Goal: Find specific page/section: Find specific page/section

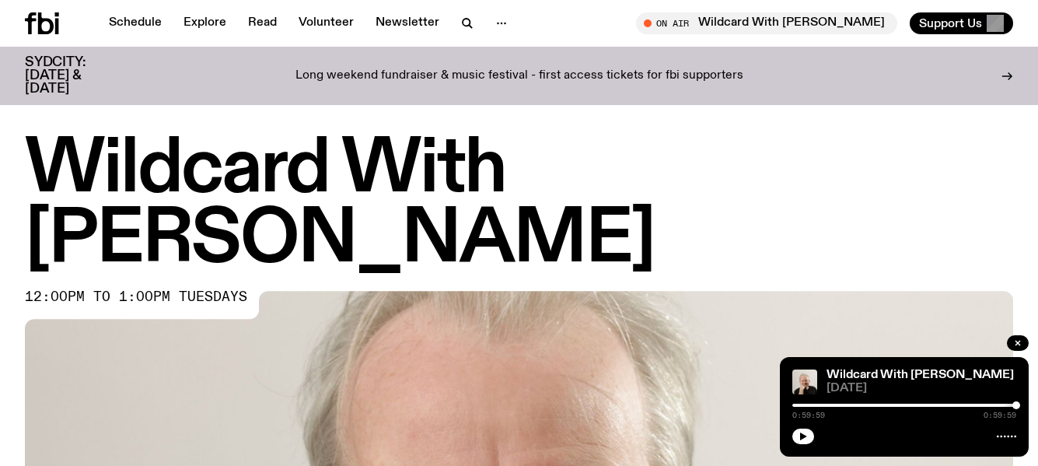
scroll to position [691, 0]
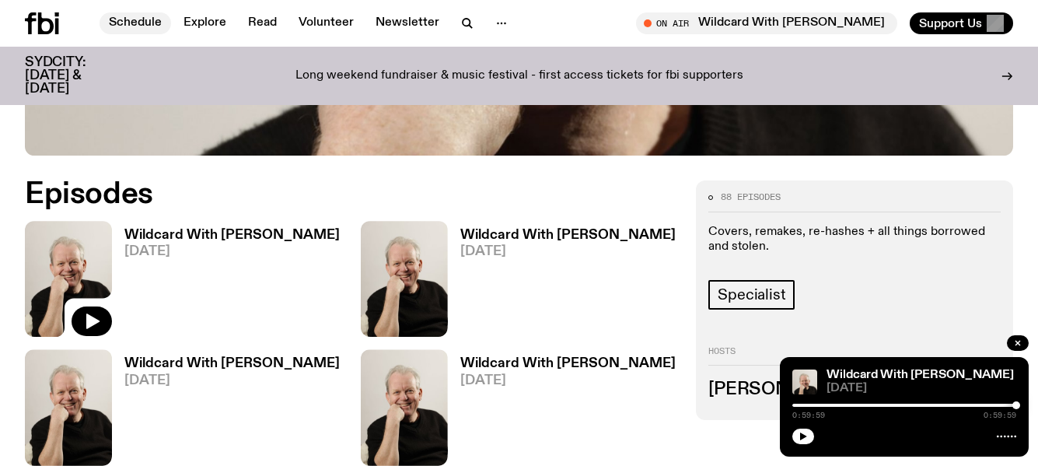
click at [132, 19] on link "Schedule" at bounding box center [135, 23] width 72 height 22
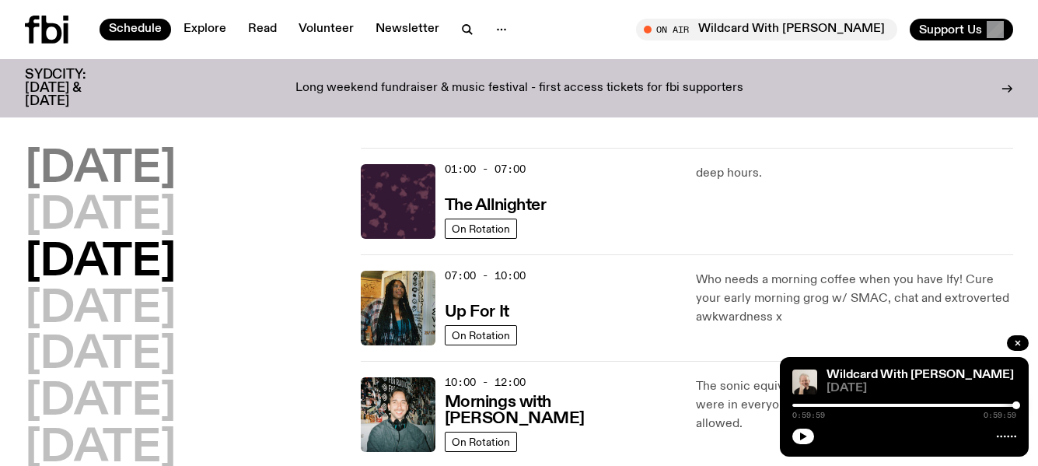
click at [146, 167] on h2 "[DATE]" at bounding box center [100, 170] width 151 height 44
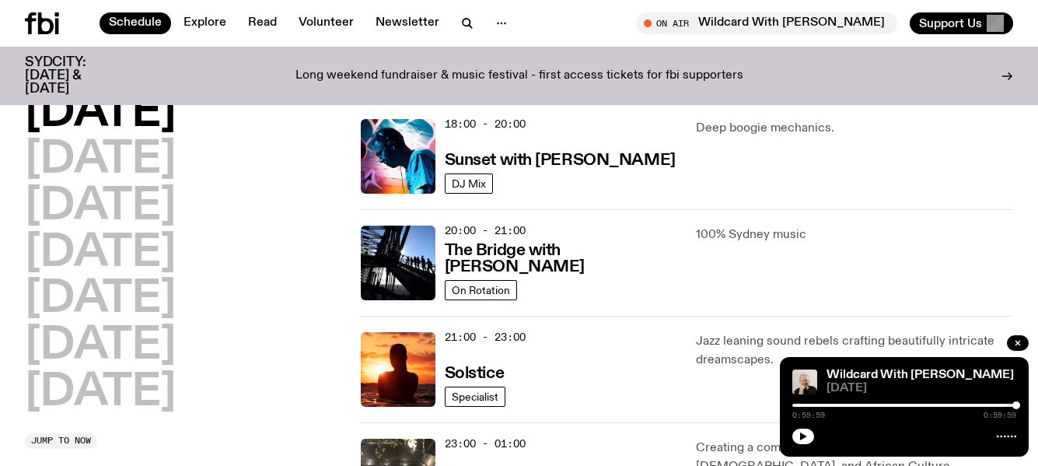
scroll to position [665, 0]
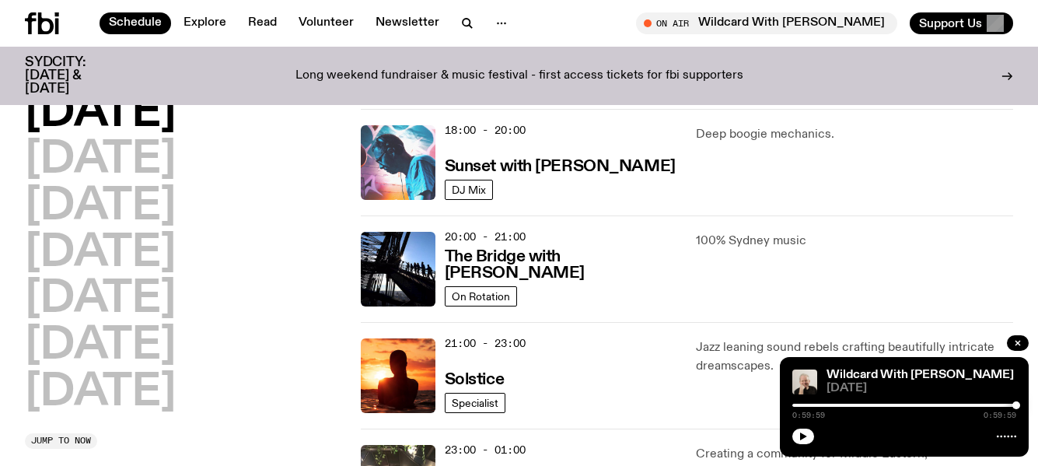
click at [402, 155] on img at bounding box center [398, 162] width 75 height 75
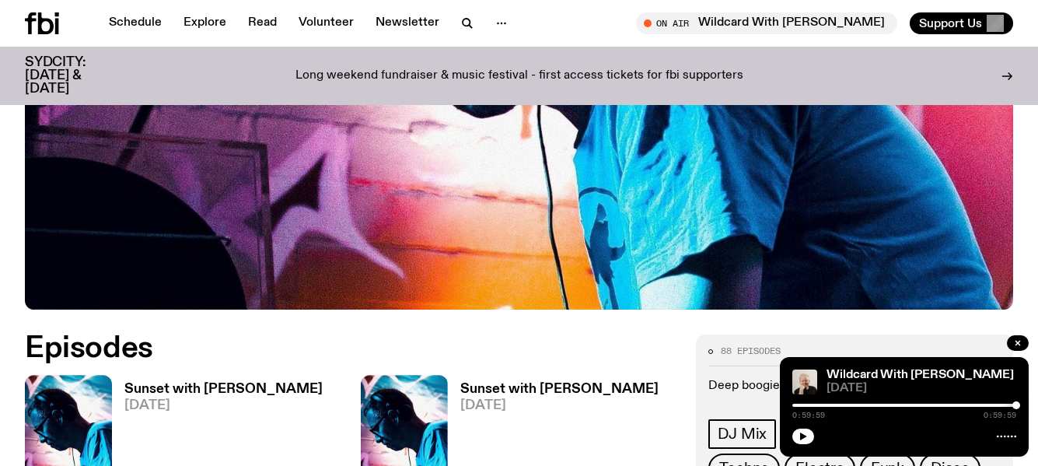
scroll to position [539, 0]
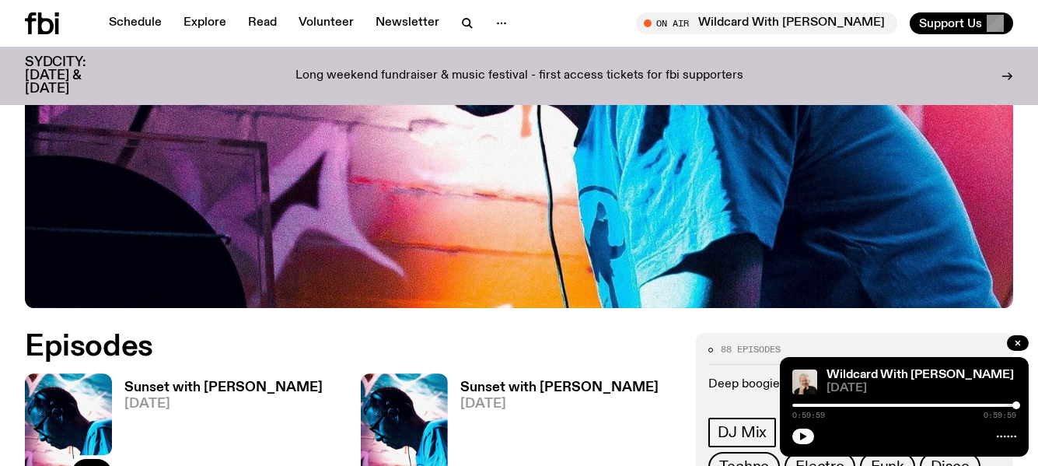
click at [79, 373] on img at bounding box center [68, 431] width 87 height 116
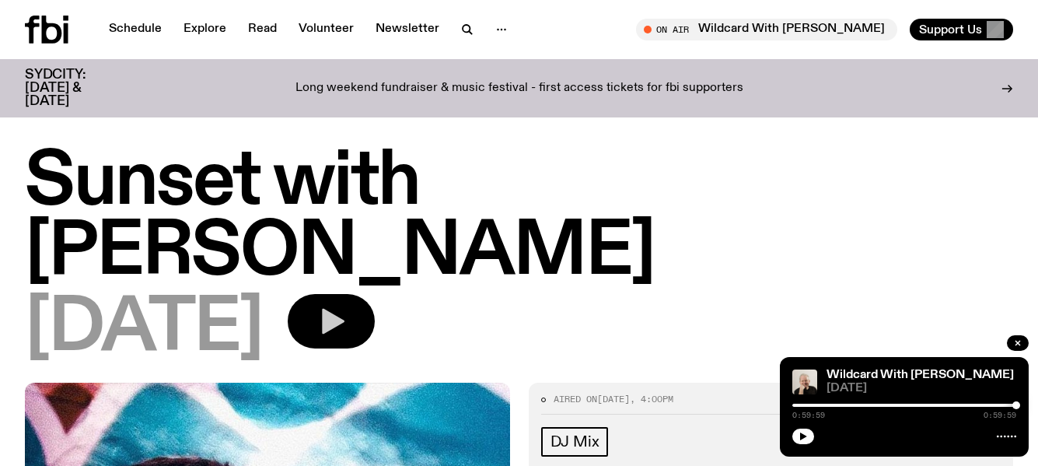
click at [344, 309] on icon "button" at bounding box center [333, 322] width 23 height 26
